Goal: Task Accomplishment & Management: Complete application form

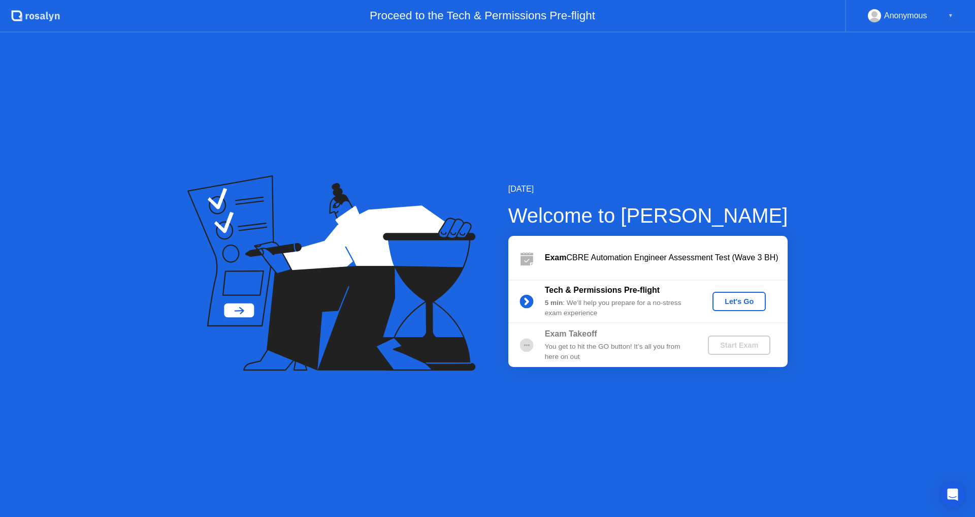
click at [731, 298] on div "Let's Go" at bounding box center [739, 301] width 45 height 8
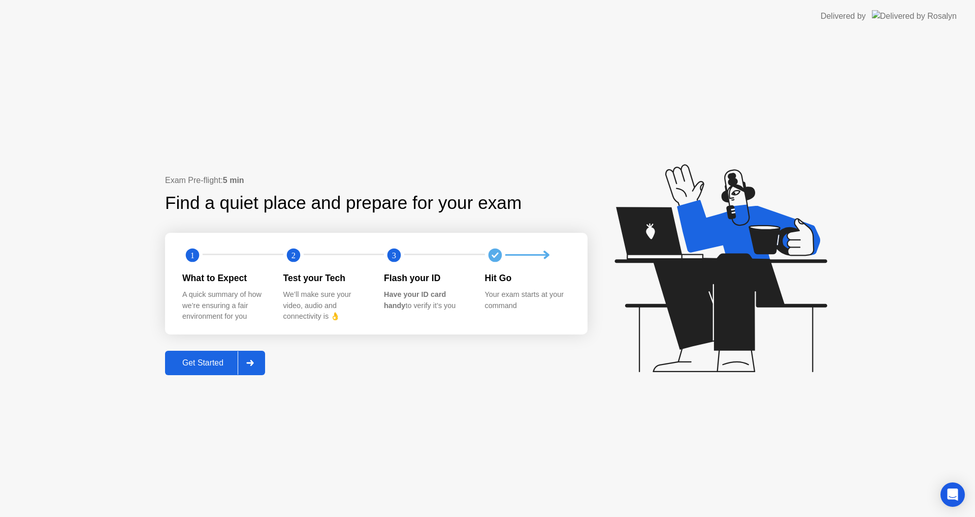
click at [259, 364] on div at bounding box center [250, 362] width 24 height 23
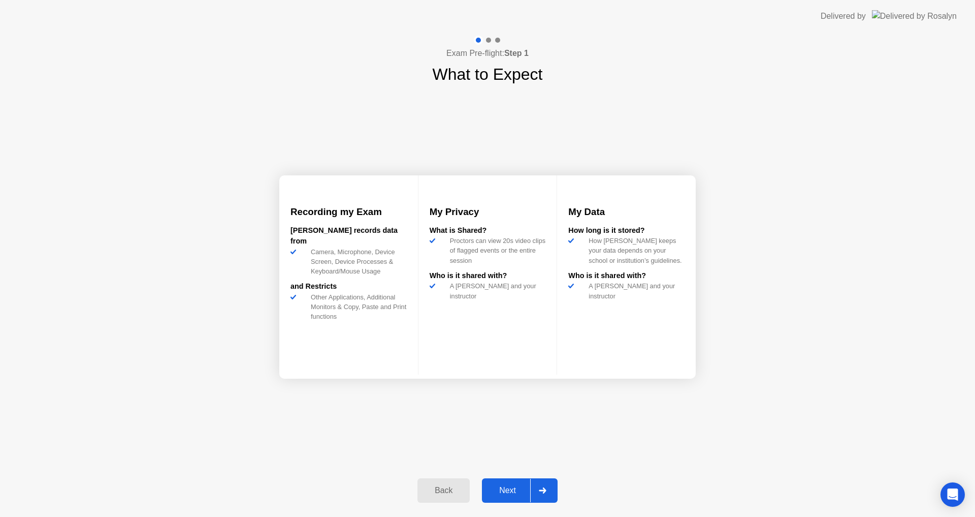
click at [544, 497] on div at bounding box center [542, 490] width 24 height 23
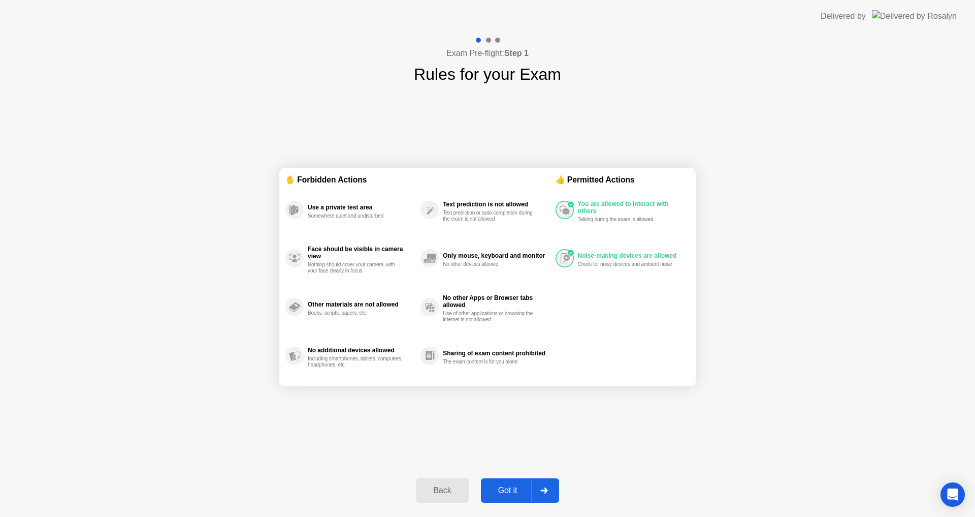
click at [544, 485] on div at bounding box center [544, 490] width 24 height 23
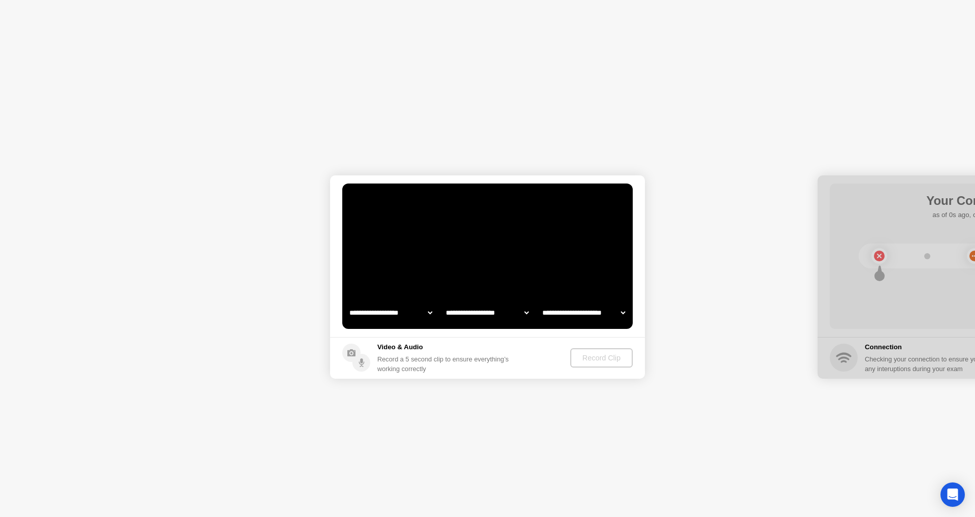
select select "**********"
select select "*******"
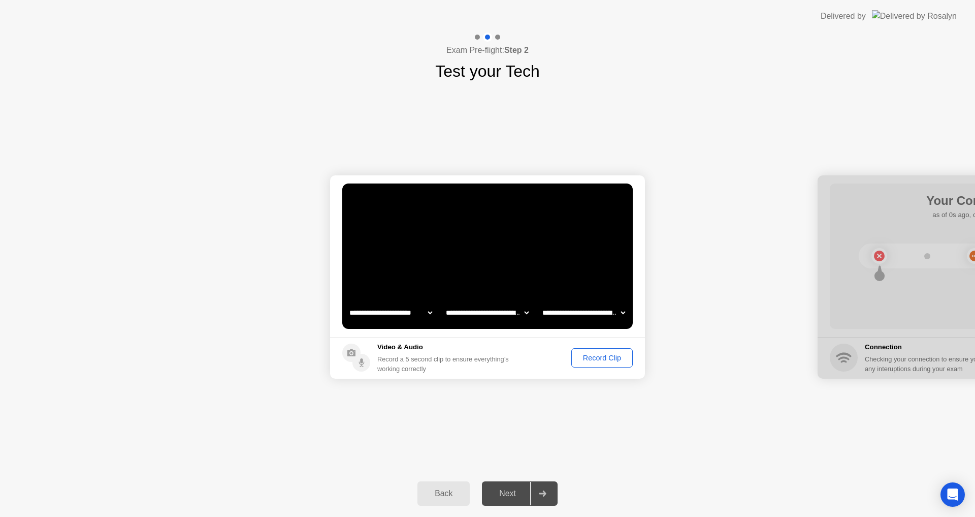
click at [610, 357] on div "Record Clip" at bounding box center [602, 358] width 54 height 8
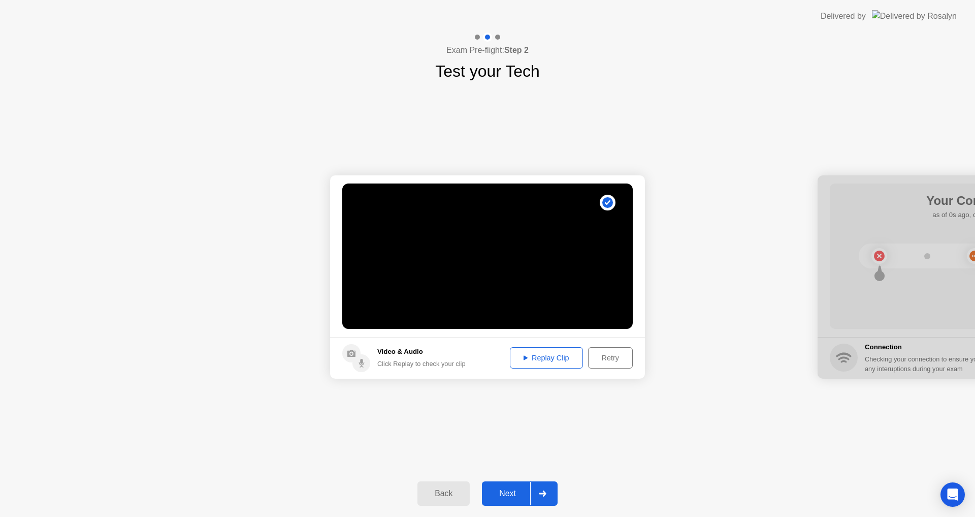
click at [521, 361] on div "Replay Clip" at bounding box center [547, 358] width 66 height 8
click at [547, 492] on icon at bounding box center [543, 493] width 8 height 6
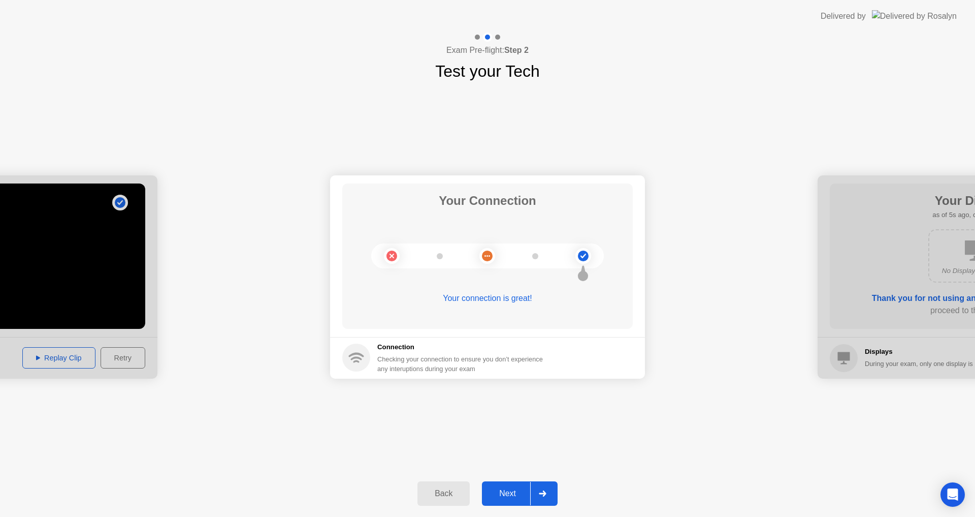
click at [546, 490] on icon at bounding box center [543, 493] width 8 height 6
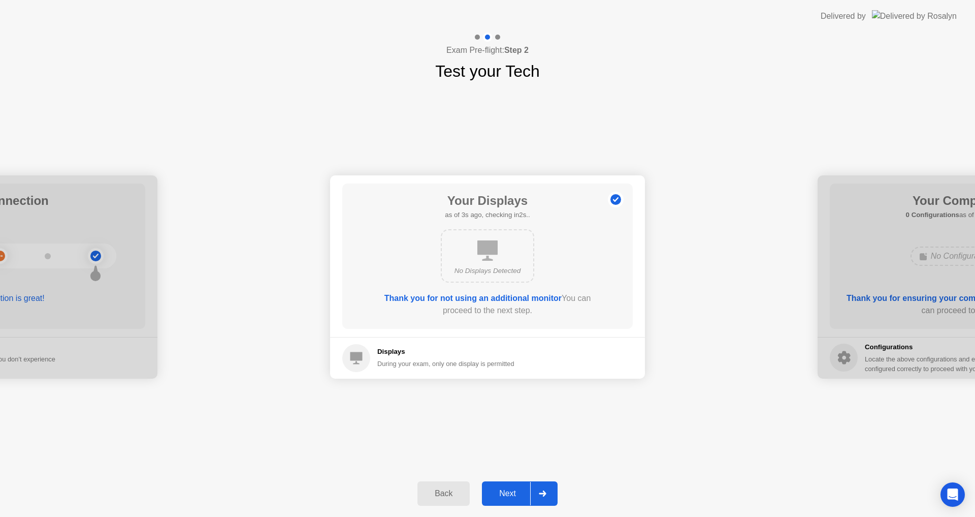
click at [546, 490] on icon at bounding box center [543, 493] width 8 height 6
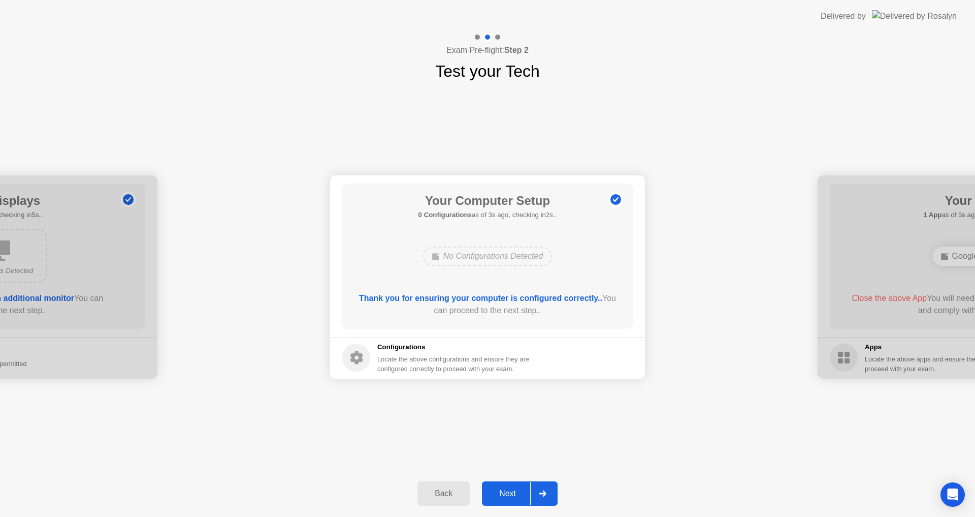
click at [546, 490] on icon at bounding box center [543, 493] width 8 height 6
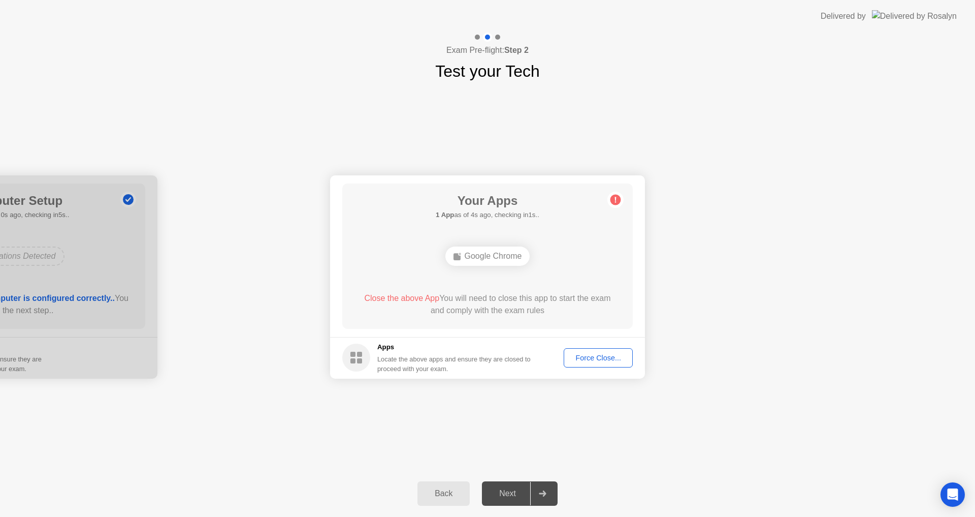
click at [380, 199] on div "Your Apps 1 App as of 4s ago, checking in1s.. Google Chrome Close the above App…" at bounding box center [487, 255] width 291 height 145
click at [584, 358] on div "Force Close..." at bounding box center [598, 358] width 62 height 8
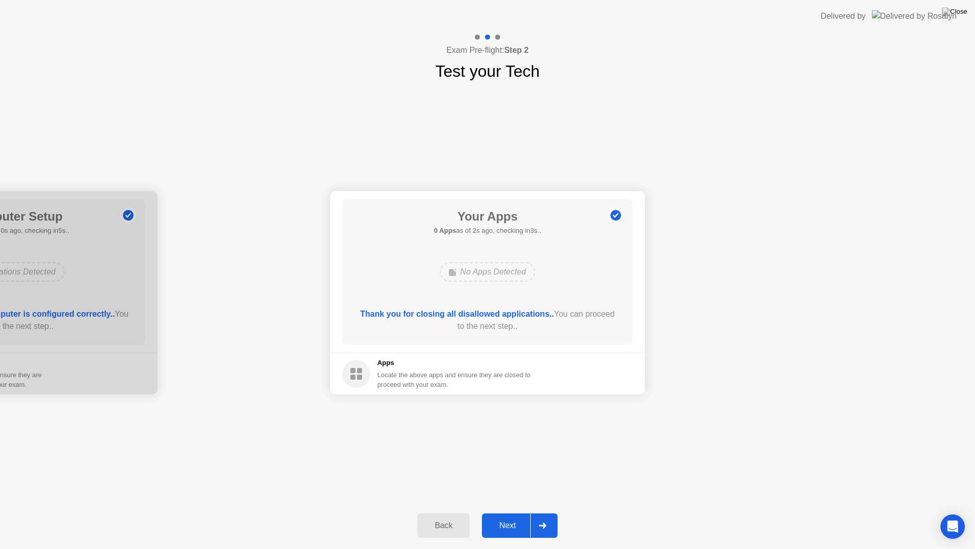
click at [551, 516] on div at bounding box center [542, 525] width 24 height 23
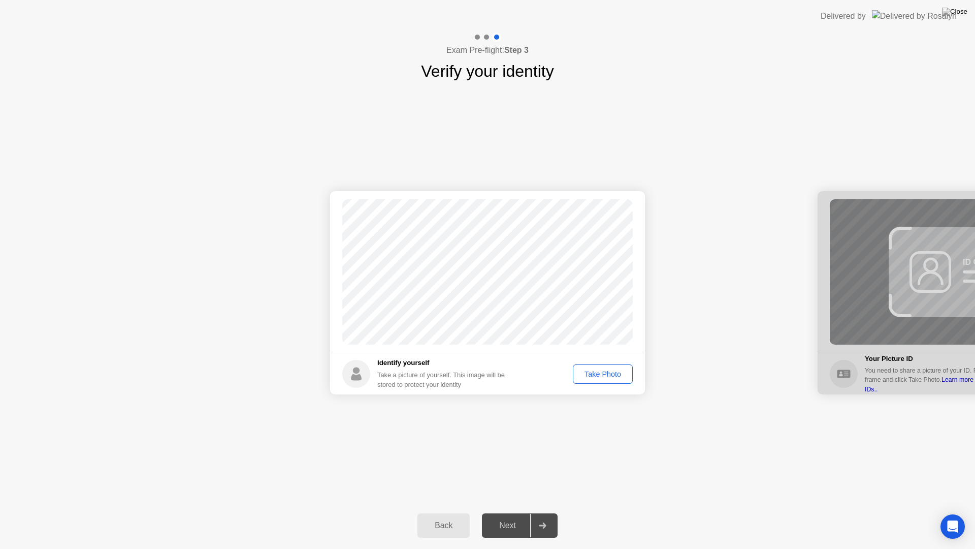
click at [599, 378] on div "Take Photo" at bounding box center [603, 374] width 53 height 8
click at [551, 516] on div at bounding box center [542, 525] width 24 height 23
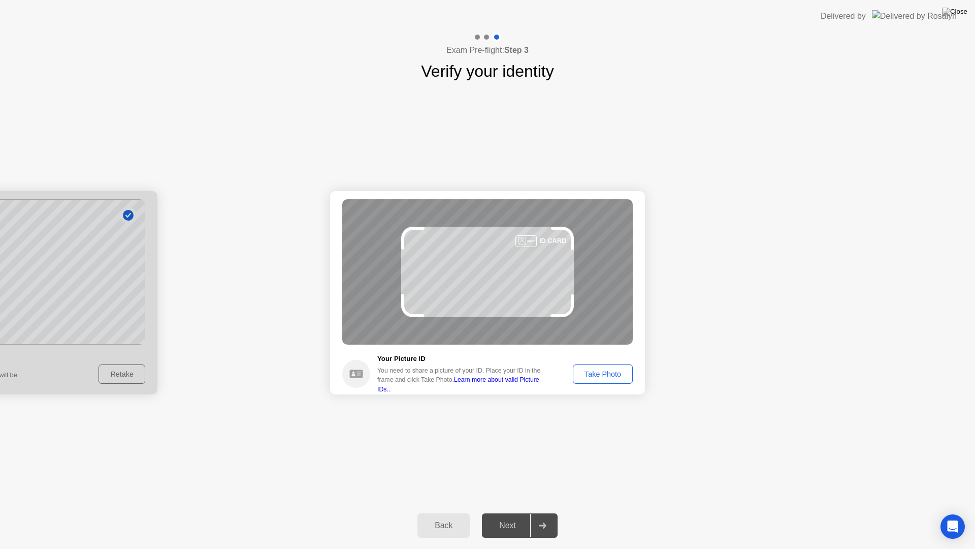
click at [598, 380] on button "Take Photo" at bounding box center [603, 373] width 60 height 19
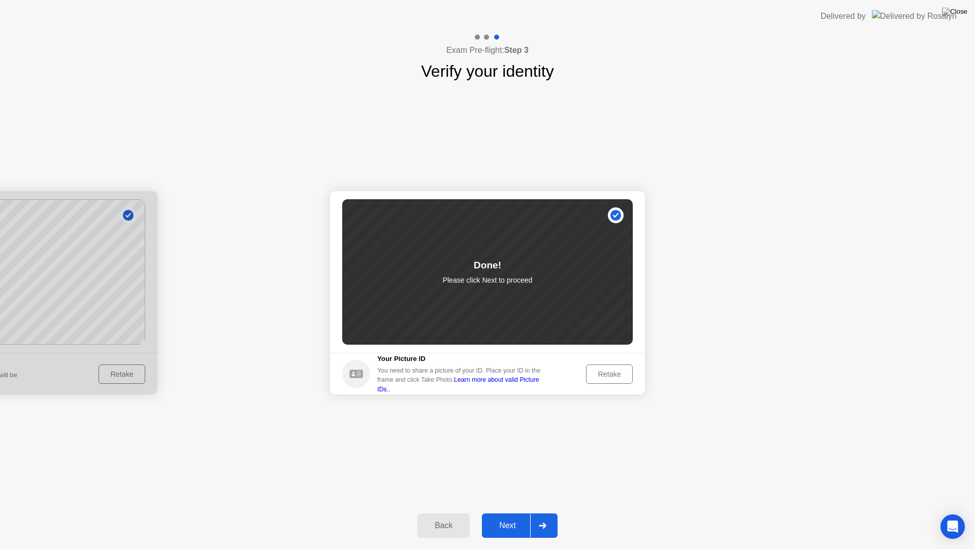
click at [547, 516] on icon at bounding box center [543, 525] width 8 height 6
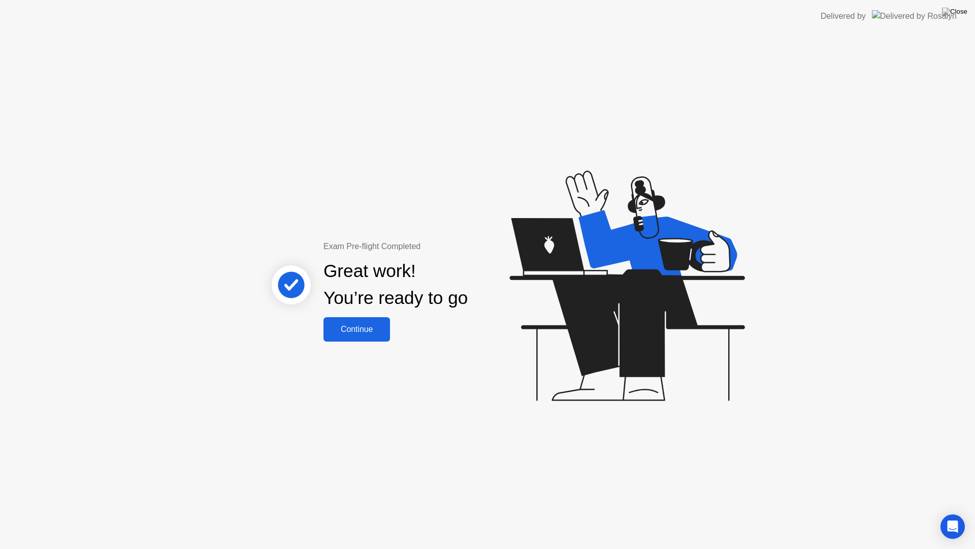
click at [364, 334] on div "Continue" at bounding box center [357, 329] width 60 height 9
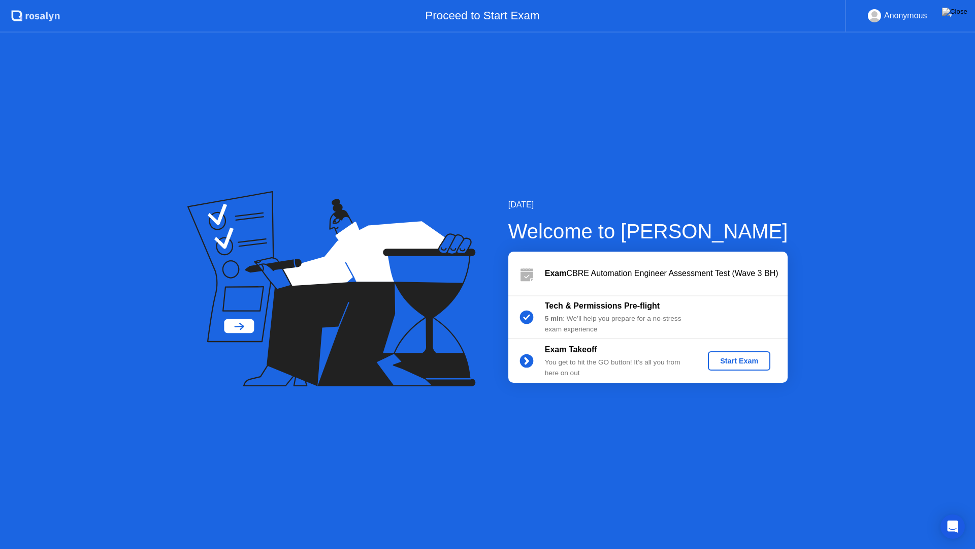
click at [728, 361] on div "Start Exam" at bounding box center [739, 361] width 54 height 8
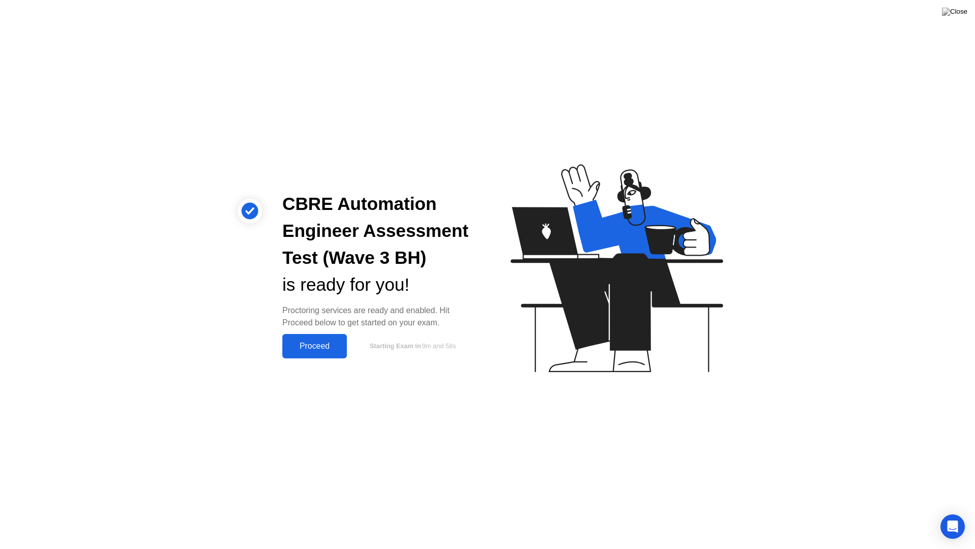
click at [298, 352] on button "Proceed" at bounding box center [314, 346] width 65 height 24
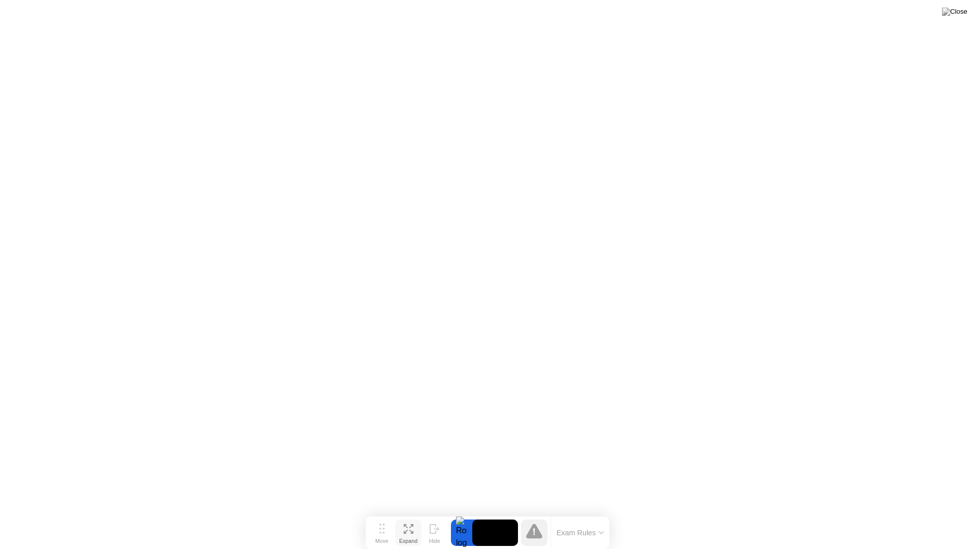
click at [407, 516] on icon at bounding box center [406, 526] width 4 height 4
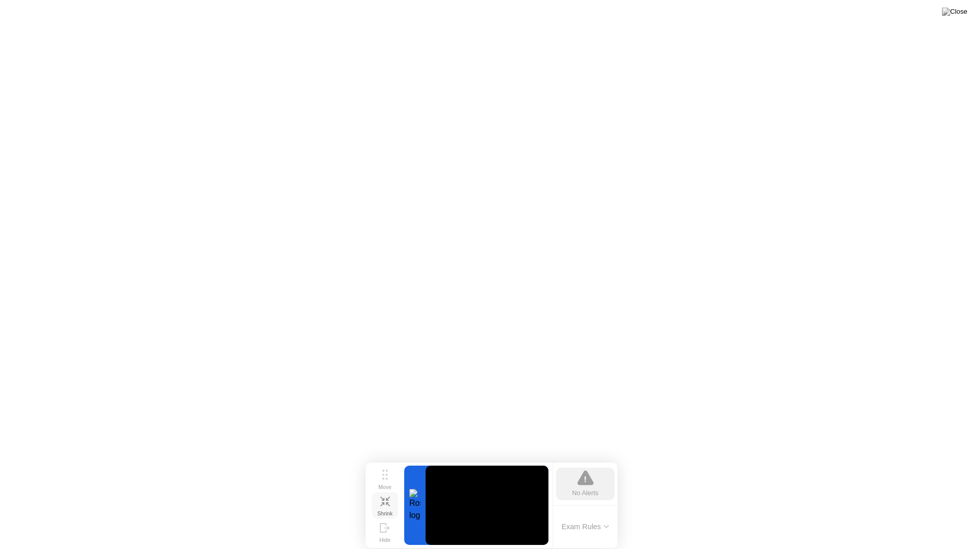
click at [603, 516] on button "Exam Rules" at bounding box center [586, 526] width 54 height 9
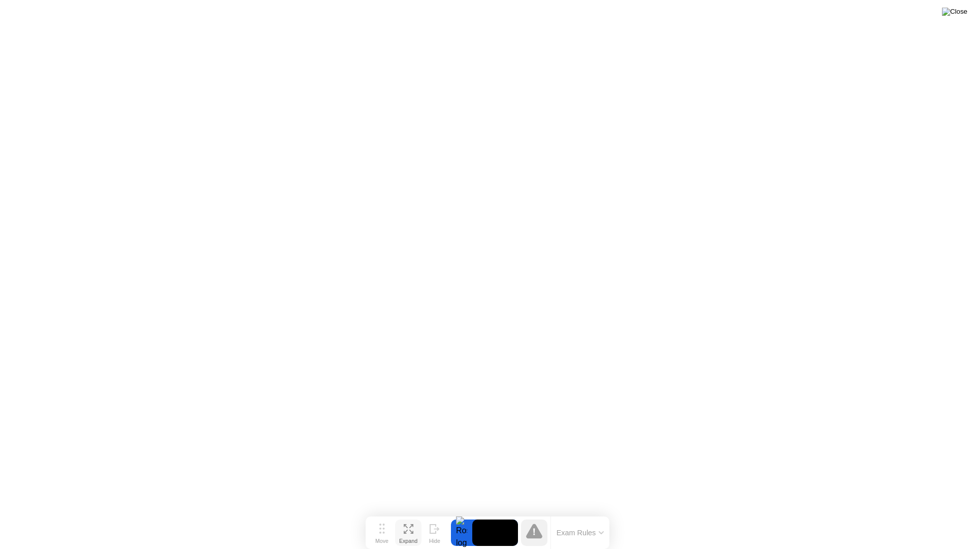
click at [957, 15] on img at bounding box center [954, 12] width 25 height 8
